Goal: Information Seeking & Learning: Learn about a topic

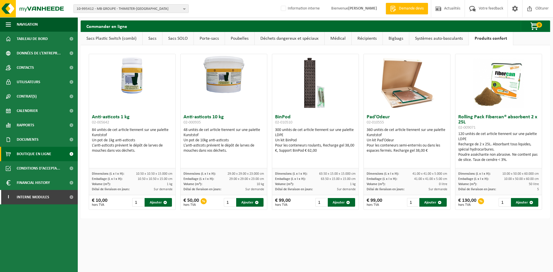
click at [98, 9] on span "10-995412 - MB GROUPE - THIMISTER-CLERMONT" at bounding box center [129, 9] width 104 height 9
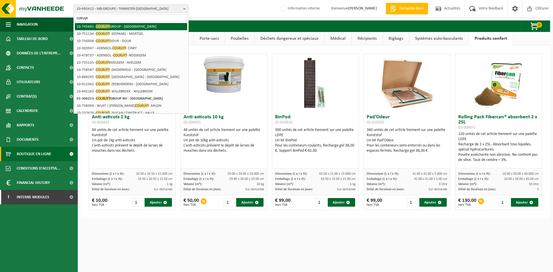
type input "colruyt"
click at [115, 26] on li "10-745691 - COLRUYT GROUP - HALLE" at bounding box center [131, 26] width 112 height 7
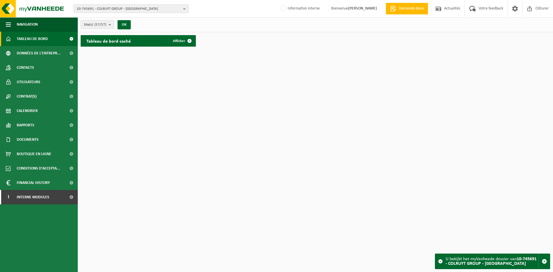
click at [110, 26] on b "submit" at bounding box center [111, 24] width 5 height 8
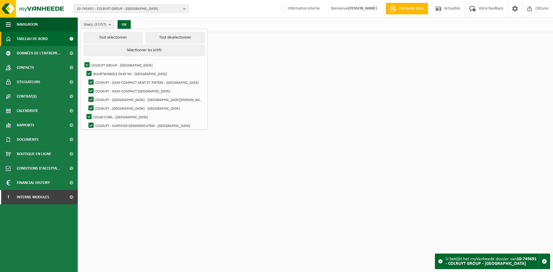
click at [110, 26] on b "submit" at bounding box center [111, 24] width 5 height 8
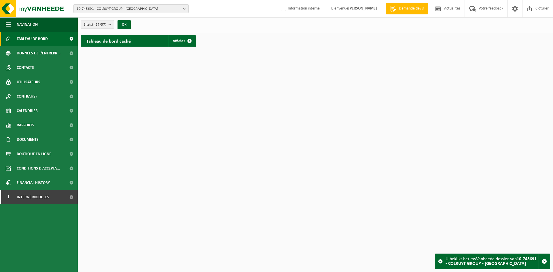
click at [86, 10] on span "10-745691 - COLRUYT GROUP - HALLE" at bounding box center [129, 9] width 104 height 9
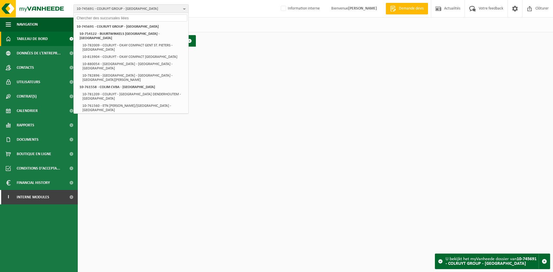
click at [113, 17] on input "text" at bounding box center [131, 17] width 112 height 7
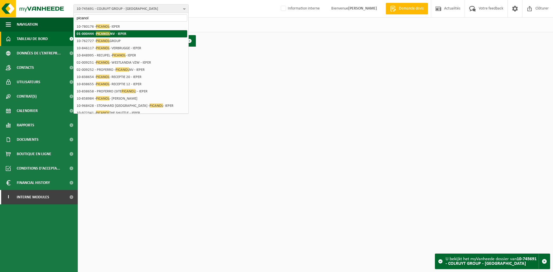
type input "picanol"
click at [106, 34] on span "PICANOL" at bounding box center [103, 33] width 14 height 4
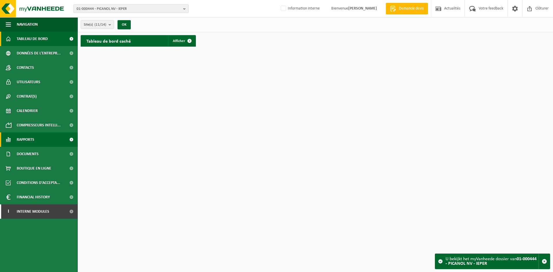
click at [37, 141] on link "Rapports" at bounding box center [39, 139] width 78 height 14
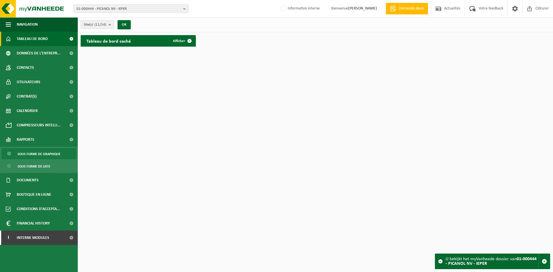
click at [45, 158] on span "Sous forme de graphique" at bounding box center [39, 154] width 43 height 11
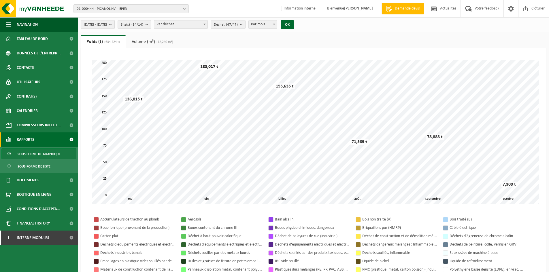
click at [107, 25] on span "2025-05-01 - 2025-10-09" at bounding box center [95, 24] width 23 height 9
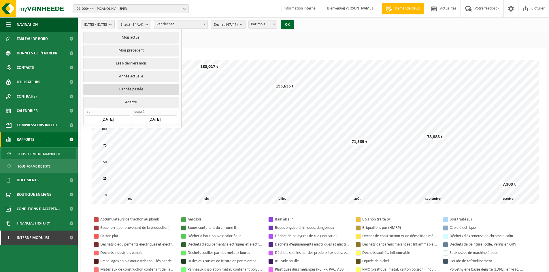
click at [127, 87] on button "L'année passée" at bounding box center [130, 90] width 95 height 12
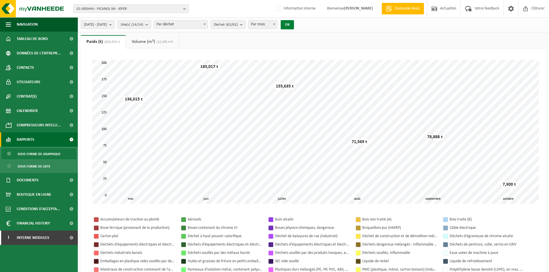
click at [294, 22] on button "OK" at bounding box center [286, 24] width 13 height 9
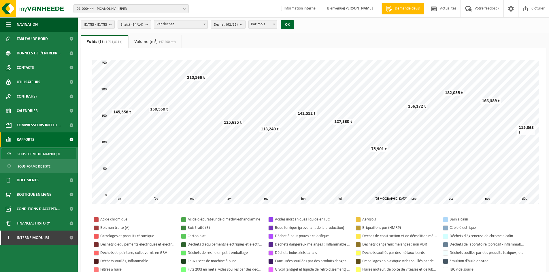
click at [195, 28] on span "Par déchet" at bounding box center [180, 24] width 53 height 8
click at [238, 23] on count "(62/62)" at bounding box center [232, 25] width 12 height 4
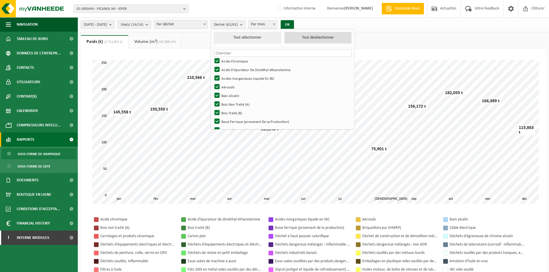
click at [315, 35] on button "Tout désélectionner" at bounding box center [317, 38] width 67 height 12
checkbox input "false"
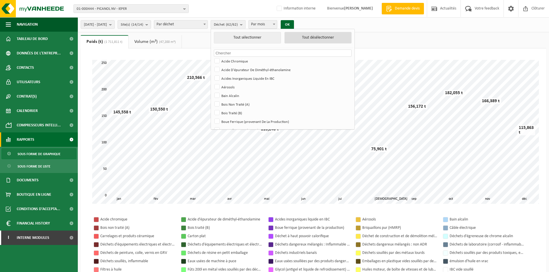
checkbox input "false"
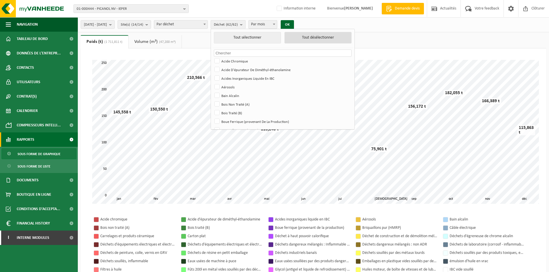
checkbox input "false"
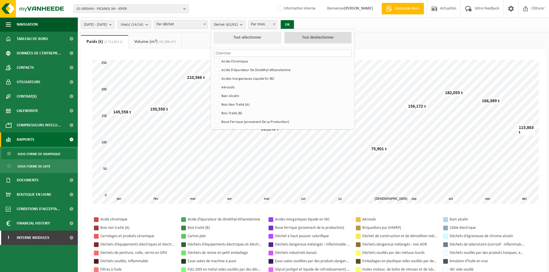
checkbox input "false"
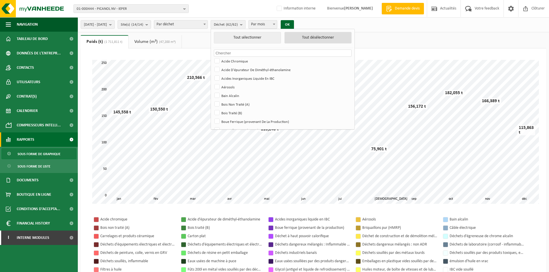
checkbox input "false"
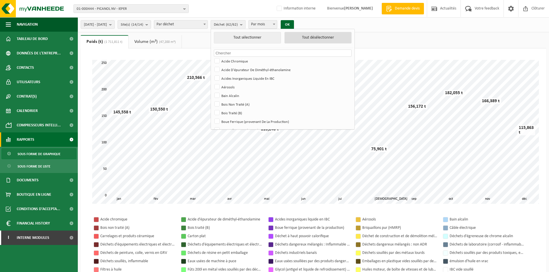
checkbox input "false"
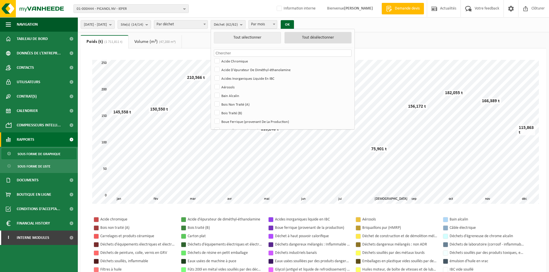
checkbox input "false"
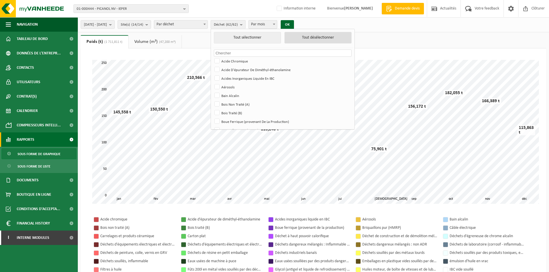
checkbox input "false"
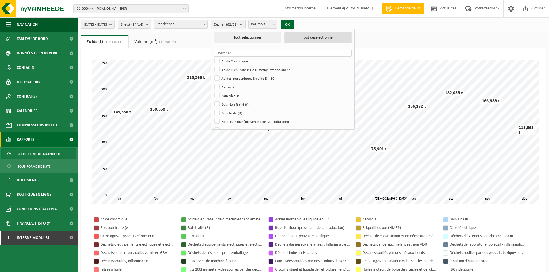
checkbox input "false"
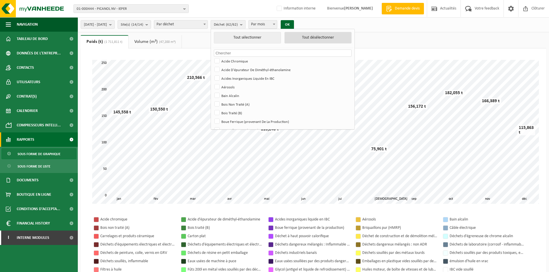
checkbox input "false"
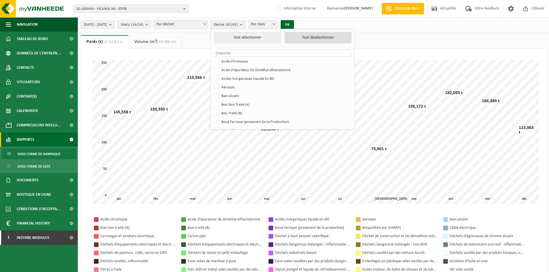
checkbox input "false"
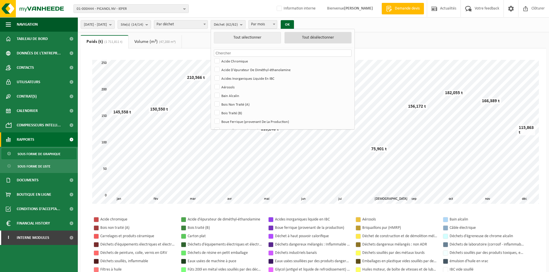
checkbox input "false"
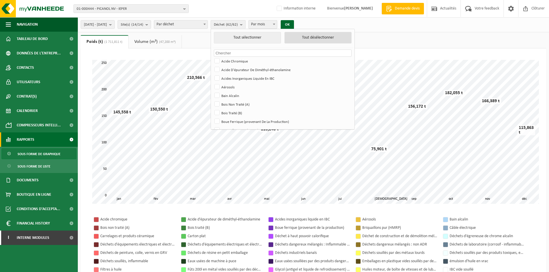
checkbox input "false"
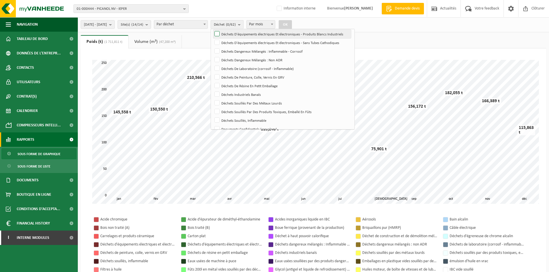
scroll to position [166, 0]
click at [233, 95] on label "Déchets Industriels Banals" at bounding box center [282, 94] width 138 height 9
click at [212, 90] on input "Déchets Industriels Banals" at bounding box center [212, 90] width 0 height 0
checkbox input "true"
click at [292, 24] on button "OK" at bounding box center [284, 24] width 13 height 9
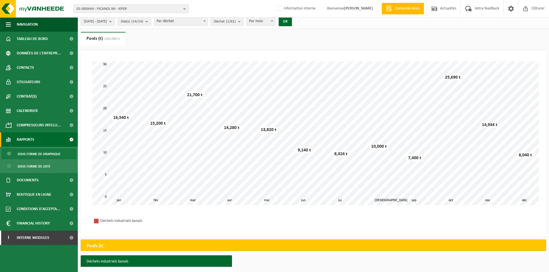
scroll to position [0, 0]
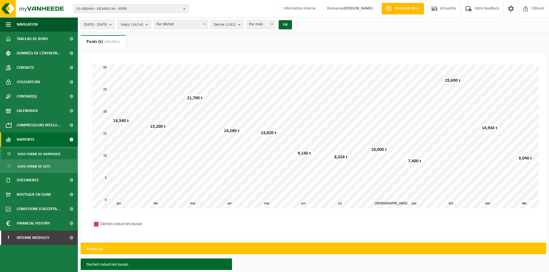
click at [143, 24] on count "(14/14)" at bounding box center [137, 25] width 12 height 4
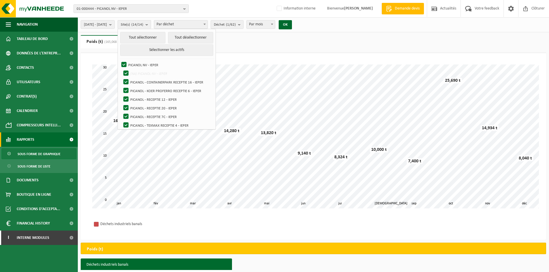
click at [252, 39] on ul "Poids (t) (165,068 t) Volume (m³) (47,200 m³)" at bounding box center [313, 44] width 465 height 18
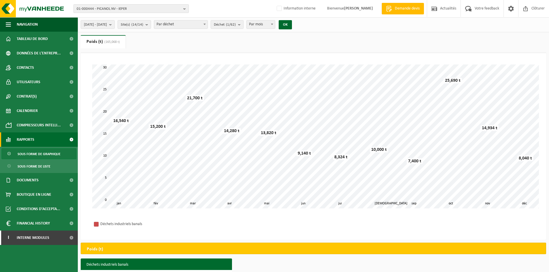
click at [103, 8] on span "01-000444 - PICANOL NV - IEPER" at bounding box center [129, 9] width 104 height 9
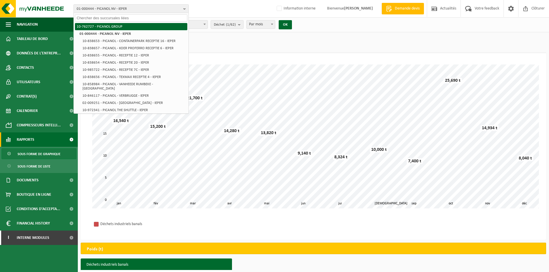
click at [108, 27] on li "10-762727 - PICANOL GROUP" at bounding box center [131, 26] width 112 height 7
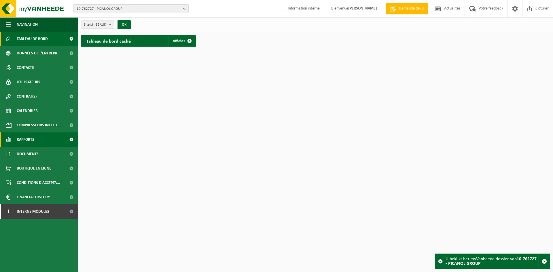
click at [23, 139] on span "Rapports" at bounding box center [26, 139] width 18 height 14
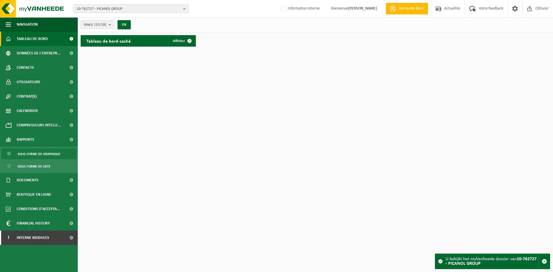
click at [41, 155] on span "Sous forme de graphique" at bounding box center [39, 154] width 43 height 11
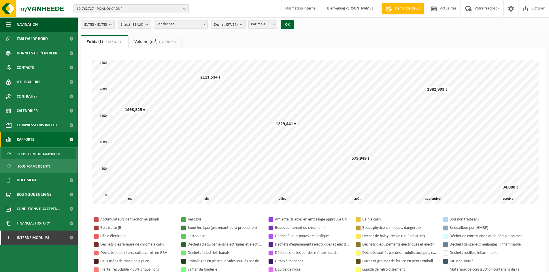
click at [236, 24] on span "Déchet (57/57)" at bounding box center [226, 24] width 24 height 9
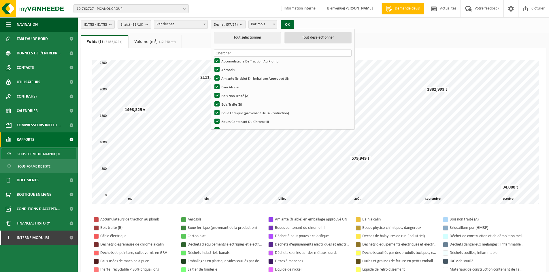
click at [312, 37] on button "Tout désélectionner" at bounding box center [317, 38] width 67 height 12
checkbox input "false"
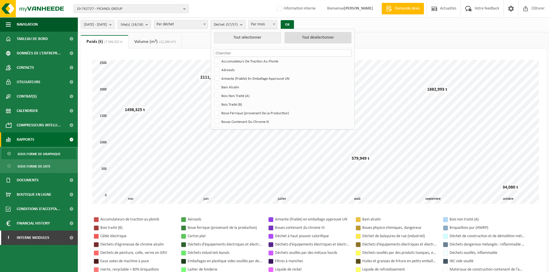
checkbox input "false"
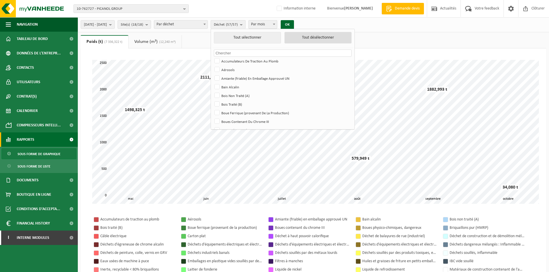
checkbox input "false"
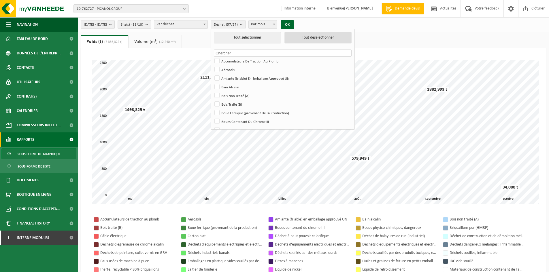
checkbox input "false"
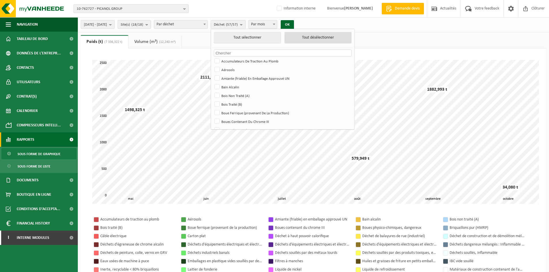
checkbox input "false"
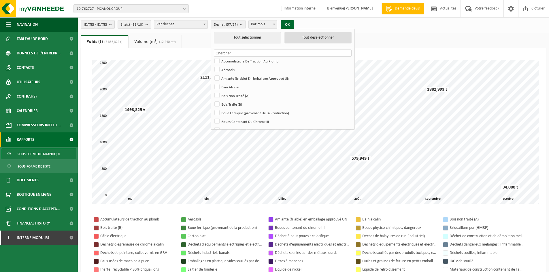
checkbox input "false"
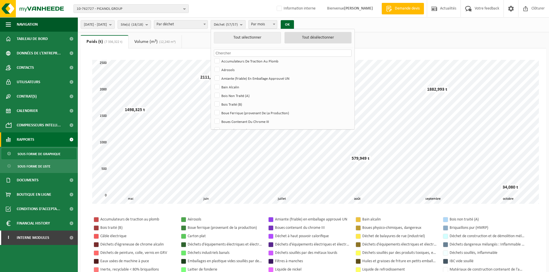
checkbox input "false"
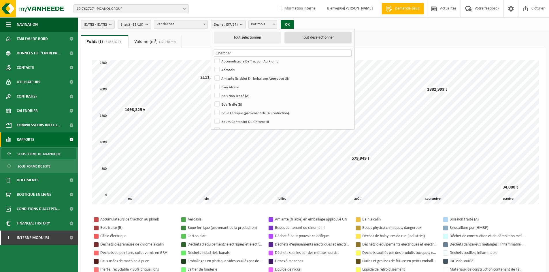
checkbox input "false"
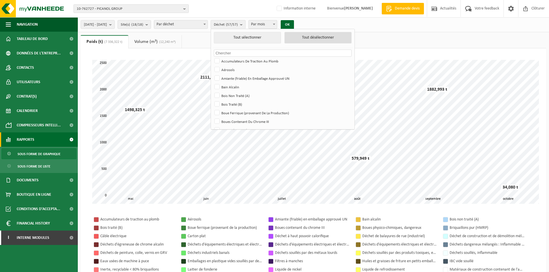
checkbox input "false"
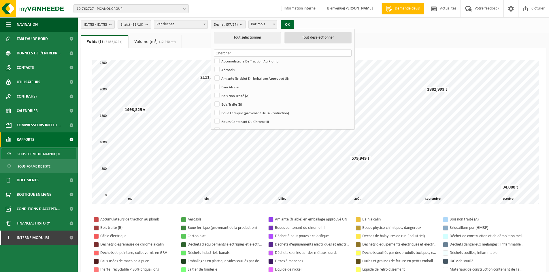
checkbox input "false"
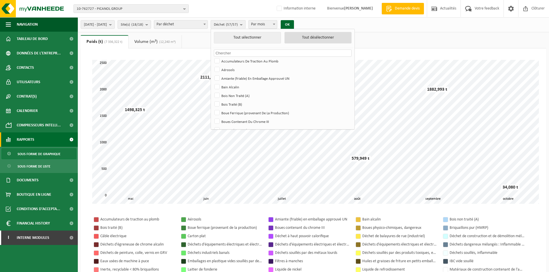
checkbox input "false"
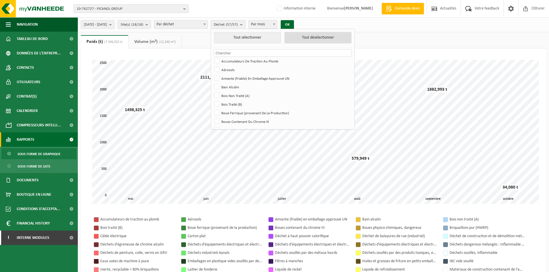
checkbox input "false"
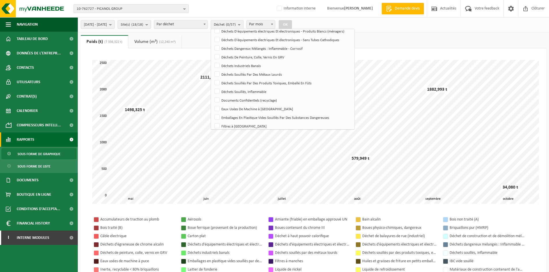
scroll to position [186, 0]
click at [233, 65] on label "Déchets Industriels Banals" at bounding box center [282, 65] width 138 height 9
click at [212, 61] on input "Déchets Industriels Banals" at bounding box center [212, 61] width 0 height 0
checkbox input "true"
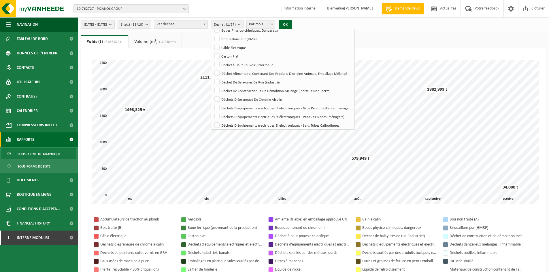
scroll to position [100, 0]
click at [233, 65] on label "Déchet à Haut Pouvoir Calorifique" at bounding box center [282, 65] width 138 height 9
click at [212, 61] on input "Déchet à Haut Pouvoir Calorifique" at bounding box center [212, 60] width 0 height 0
checkbox input "true"
click at [292, 23] on button "OK" at bounding box center [284, 24] width 13 height 9
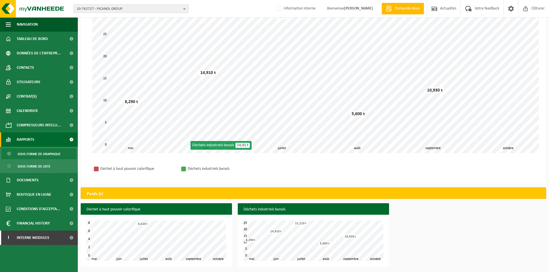
scroll to position [0, 0]
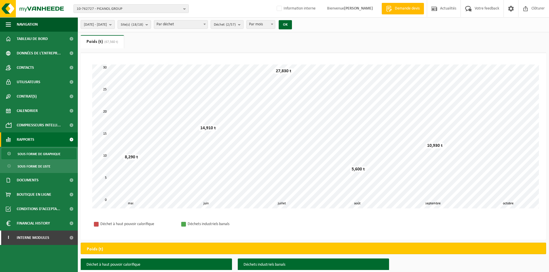
click at [107, 25] on span "2025-05-01 - 2025-10-09" at bounding box center [95, 24] width 23 height 9
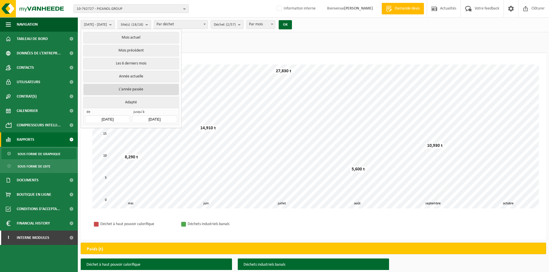
click at [142, 88] on button "L'année passée" at bounding box center [130, 90] width 95 height 12
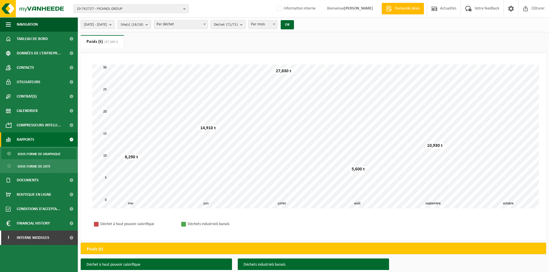
click at [294, 24] on div "OK" at bounding box center [287, 24] width 14 height 9
click at [294, 26] on button "OK" at bounding box center [286, 24] width 13 height 9
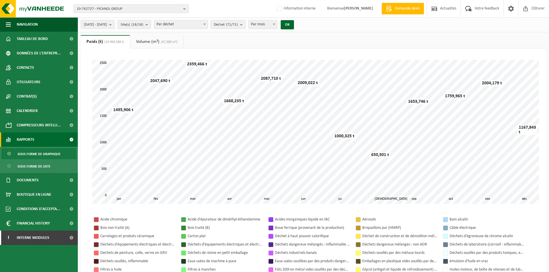
click at [217, 43] on ul "Poids (t) (19 904,588 t) Volume (m³) (47,200 m³)" at bounding box center [313, 41] width 465 height 13
click at [238, 21] on span "Déchet (71/71)" at bounding box center [226, 24] width 24 height 9
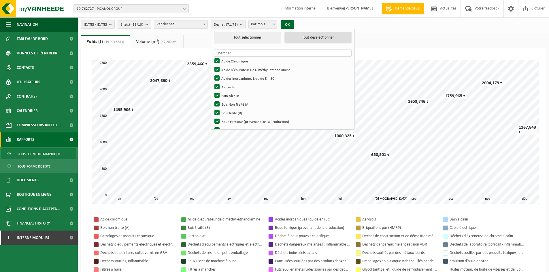
click at [311, 39] on button "Tout désélectionner" at bounding box center [317, 38] width 67 height 12
checkbox input "false"
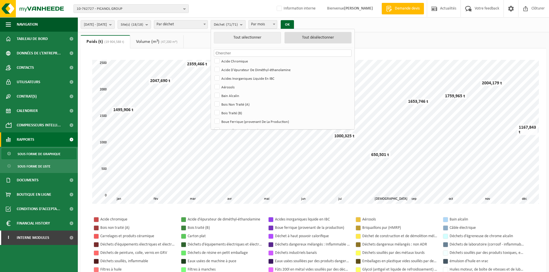
checkbox input "false"
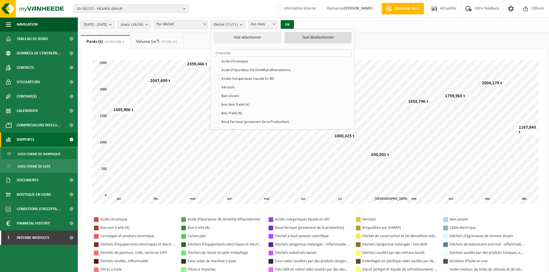
checkbox input "false"
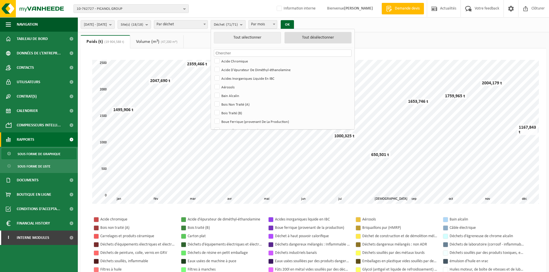
checkbox input "false"
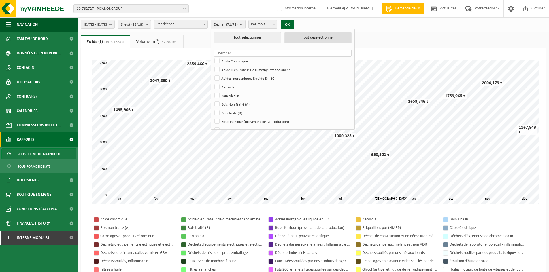
checkbox input "false"
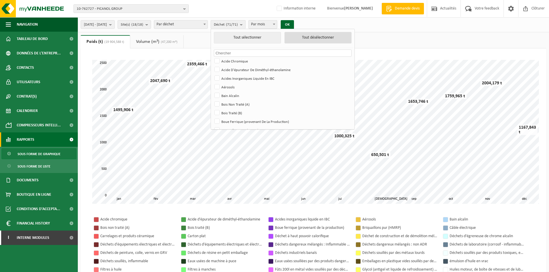
checkbox input "false"
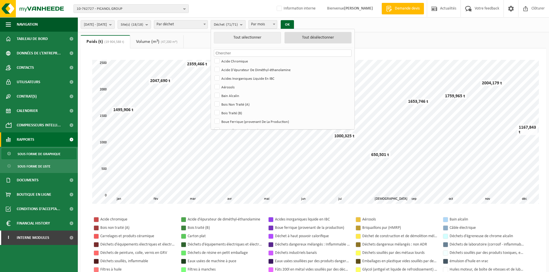
checkbox input "false"
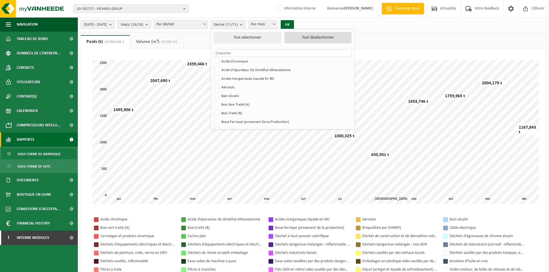
checkbox input "false"
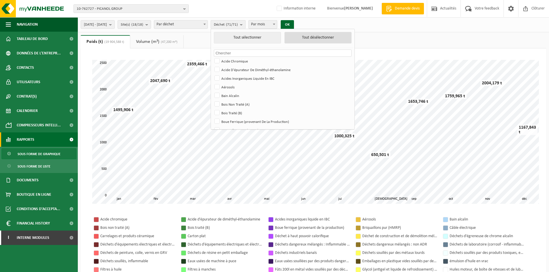
checkbox input "false"
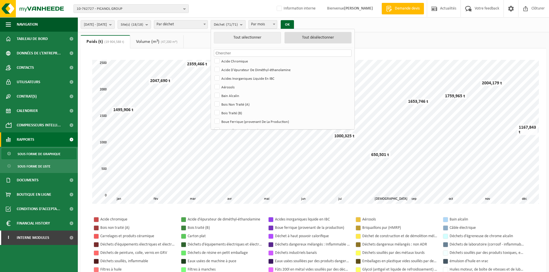
checkbox input "false"
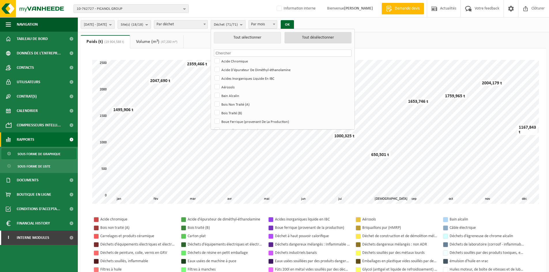
checkbox input "false"
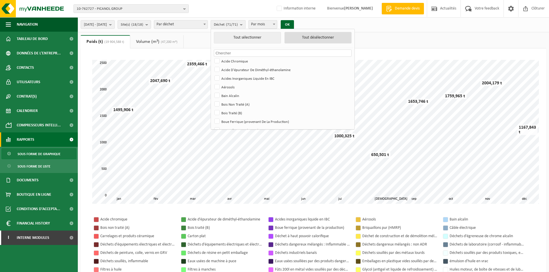
checkbox input "false"
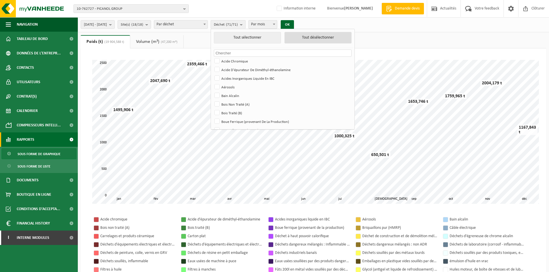
checkbox input "false"
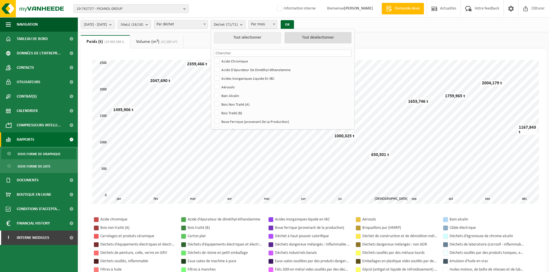
checkbox input "false"
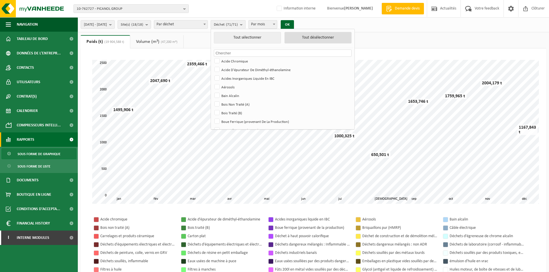
checkbox input "false"
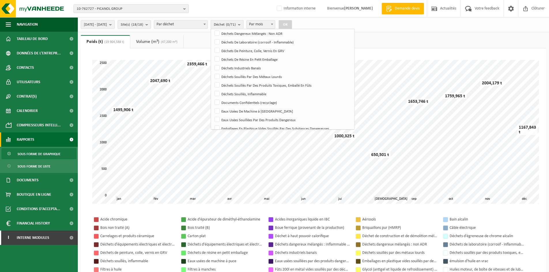
scroll to position [192, 0]
click at [231, 68] on label "Déchets Industriels Banals" at bounding box center [282, 67] width 138 height 9
click at [212, 63] on input "Déchets Industriels Banals" at bounding box center [212, 63] width 0 height 0
checkbox input "true"
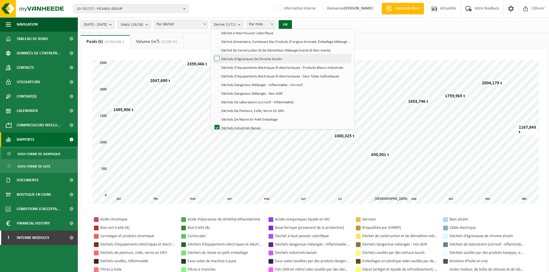
scroll to position [82, 0]
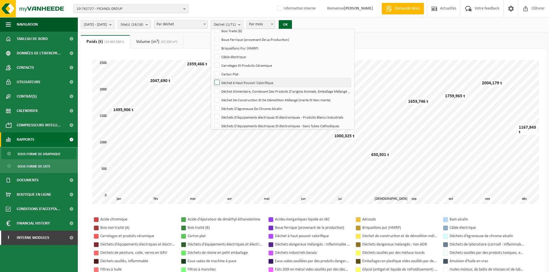
click at [231, 82] on label "Déchet à Haut Pouvoir Calorifique" at bounding box center [282, 82] width 138 height 9
click at [212, 78] on input "Déchet à Haut Pouvoir Calorifique" at bounding box center [212, 78] width 0 height 0
checkbox input "true"
click at [292, 27] on button "OK" at bounding box center [284, 24] width 13 height 9
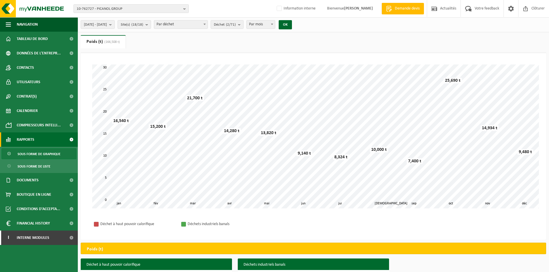
scroll to position [55, 0]
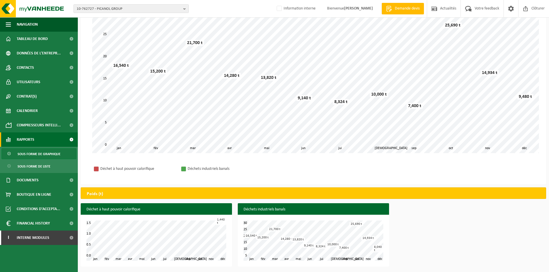
click at [82, 23] on div "Patientez Le téléchargement est un peu long en raison de la grande quantité de …" at bounding box center [313, 91] width 465 height 187
click at [83, 8] on span "10-762727 - PICANOL GROUP" at bounding box center [129, 9] width 104 height 9
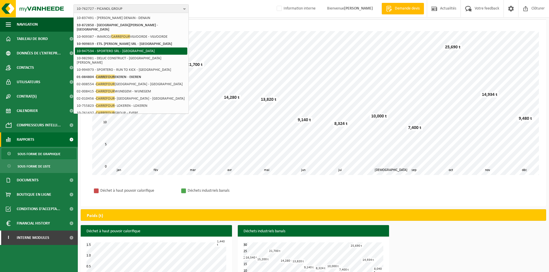
scroll to position [0, 0]
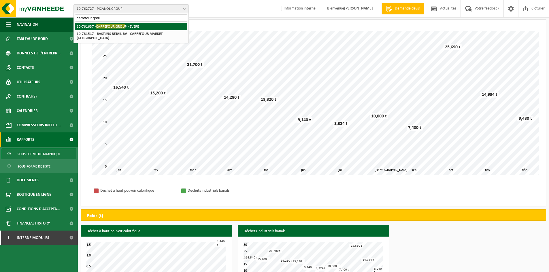
type input "carrefour grou"
click at [116, 28] on span "CARREFOUR GROU" at bounding box center [110, 26] width 29 height 4
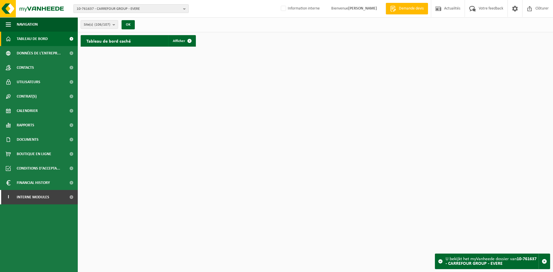
click at [87, 8] on span "10-761637 - CARREFOUR GROUP - EVERE" at bounding box center [129, 9] width 104 height 9
type input "01-001900"
click at [112, 29] on li "01-001900 - CARREFOUR [GEOGRAPHIC_DATA] [GEOGRAPHIC_DATA]-[GEOGRAPHIC_DATA]. BO…" at bounding box center [131, 29] width 112 height 12
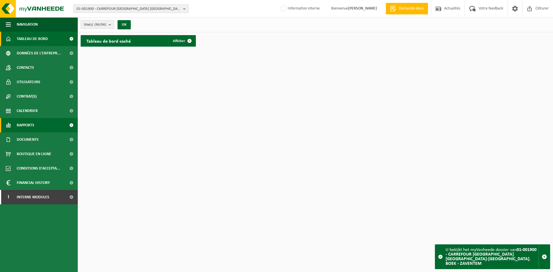
click at [26, 129] on span "Rapports" at bounding box center [26, 125] width 18 height 14
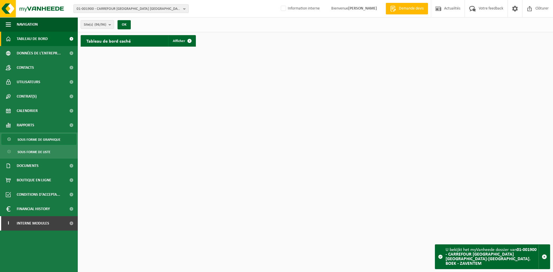
click at [40, 144] on span "Sous forme de graphique" at bounding box center [39, 139] width 43 height 11
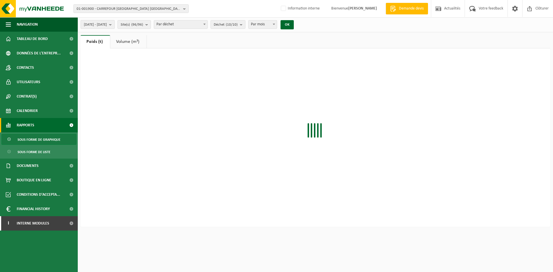
click at [103, 24] on span "2025-05-01 - 2025-10-09" at bounding box center [95, 24] width 23 height 9
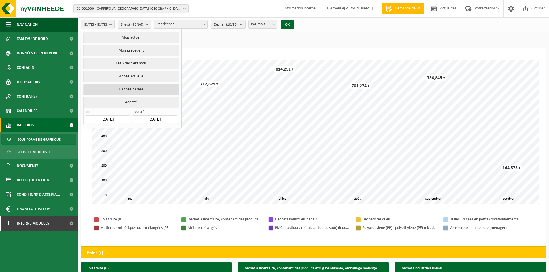
click at [122, 86] on button "L'année passée" at bounding box center [130, 90] width 95 height 12
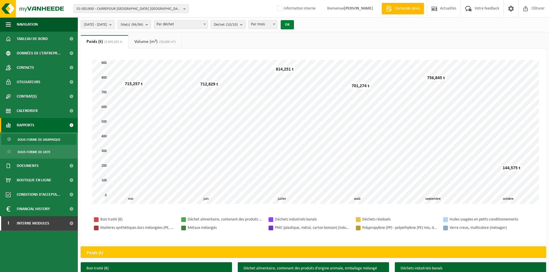
click at [294, 23] on button "OK" at bounding box center [286, 24] width 13 height 9
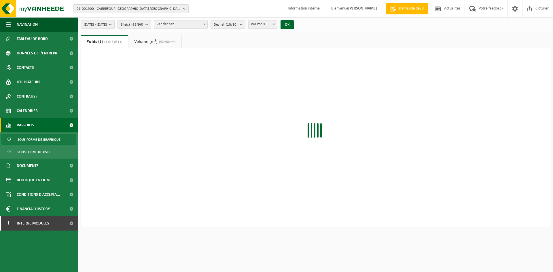
click at [198, 22] on span "Par déchet" at bounding box center [180, 24] width 53 height 8
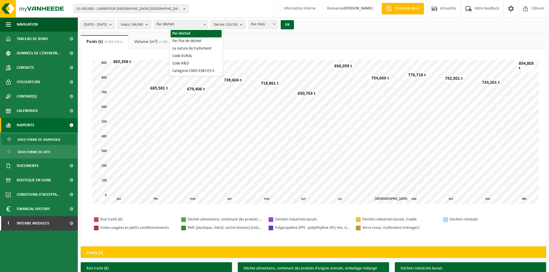
click at [238, 28] on span "Déchet (10/10)" at bounding box center [226, 24] width 24 height 9
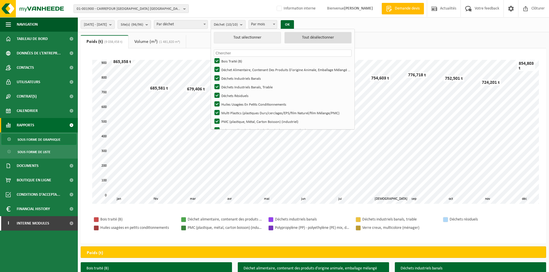
click at [311, 37] on button "Tout désélectionner" at bounding box center [317, 38] width 67 height 12
checkbox input "false"
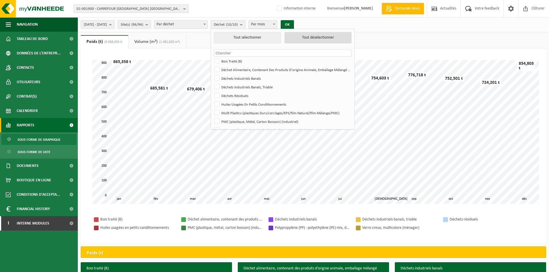
checkbox input "false"
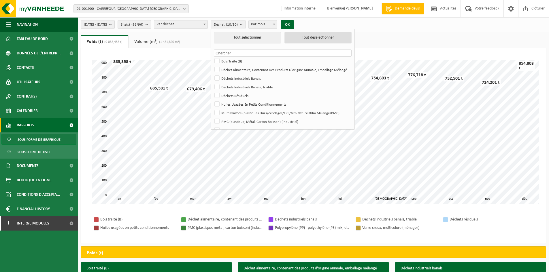
checkbox input "false"
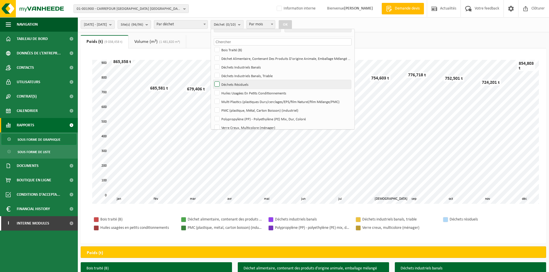
scroll to position [16, 0]
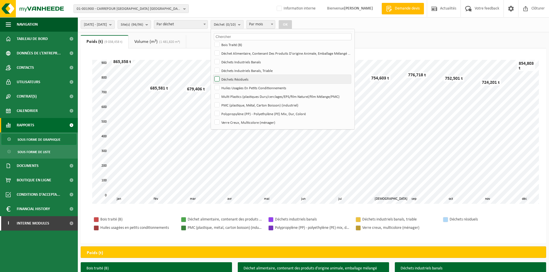
click at [234, 79] on label "Déchets Résiduels" at bounding box center [282, 79] width 138 height 9
click at [212, 75] on input "Déchets Résiduels" at bounding box center [212, 75] width 0 height 0
checkbox input "true"
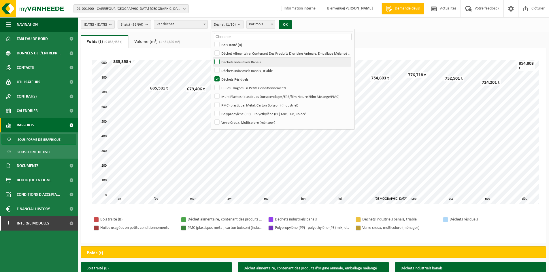
click at [232, 61] on label "Déchets Industriels Banals" at bounding box center [282, 62] width 138 height 9
click at [212, 58] on input "Déchets Industriels Banals" at bounding box center [212, 57] width 0 height 0
checkbox input "true"
click at [232, 69] on label "Déchets Industriels Banals, Triable" at bounding box center [282, 70] width 138 height 9
click at [212, 66] on input "Déchets Industriels Banals, Triable" at bounding box center [212, 66] width 0 height 0
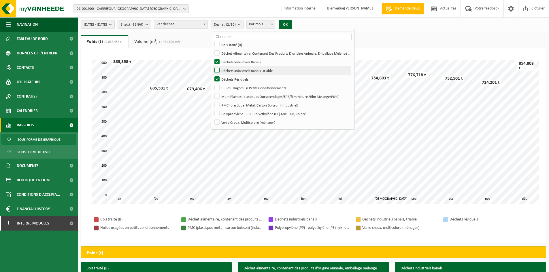
checkbox input "true"
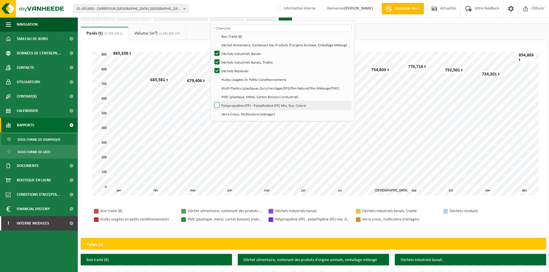
scroll to position [14, 0]
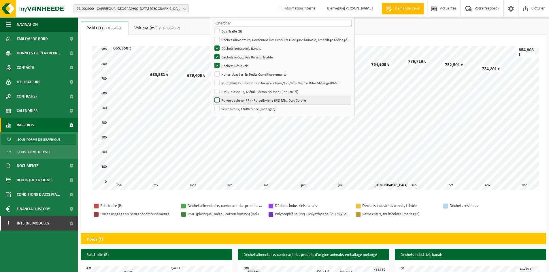
click at [231, 110] on label "Verre Creux, Multicolore (ménager)" at bounding box center [282, 109] width 138 height 9
click at [212, 105] on input "Verre Creux, Multicolore (ménager)" at bounding box center [212, 104] width 0 height 0
checkbox input "true"
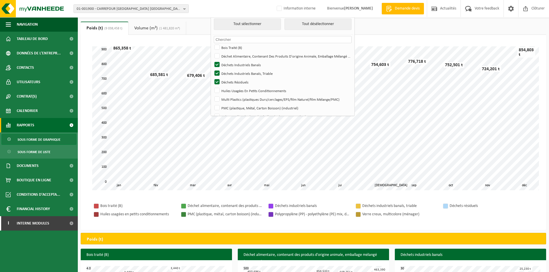
scroll to position [0, 0]
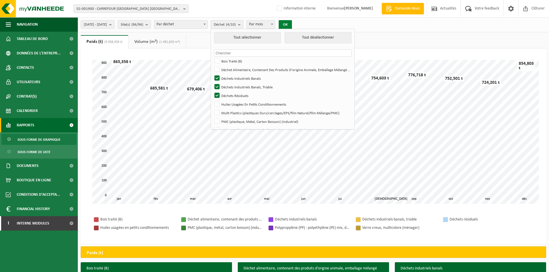
click at [292, 25] on button "OK" at bounding box center [284, 24] width 13 height 9
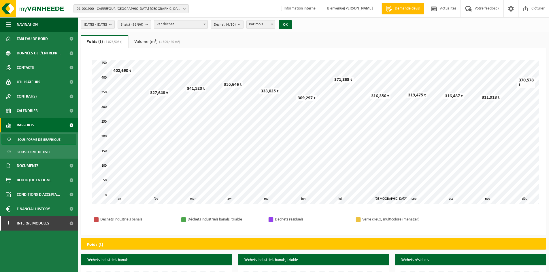
click at [275, 26] on span "Par mois" at bounding box center [260, 24] width 28 height 8
select select "3"
click at [292, 24] on button "OK" at bounding box center [284, 24] width 13 height 9
